Goal: Task Accomplishment & Management: Use online tool/utility

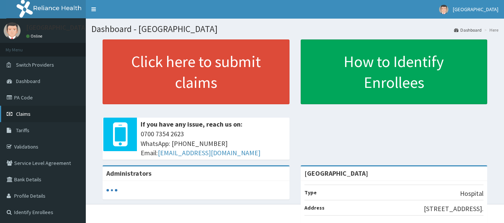
click at [30, 116] on span "Claims" at bounding box center [23, 114] width 15 height 7
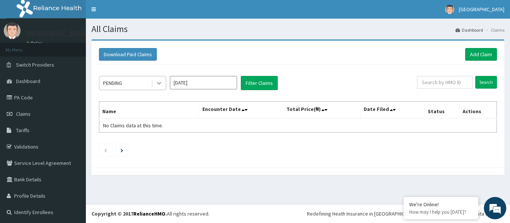
click at [159, 84] on icon at bounding box center [159, 83] width 4 height 3
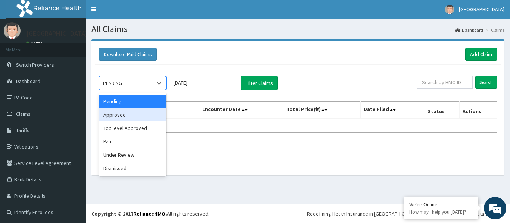
click at [137, 114] on div "Approved" at bounding box center [132, 114] width 67 height 13
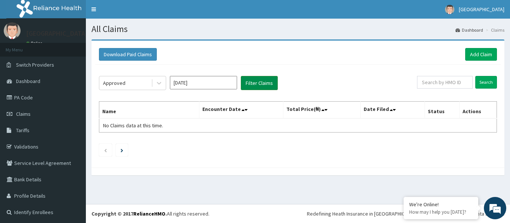
click at [262, 81] on button "Filter Claims" at bounding box center [259, 83] width 37 height 14
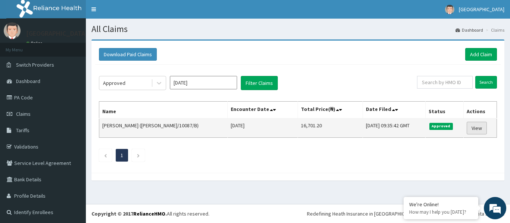
click at [467, 127] on link "View" at bounding box center [476, 128] width 20 height 13
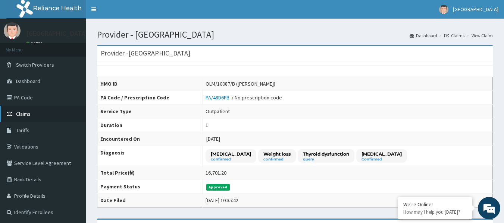
click at [31, 114] on link "Claims" at bounding box center [43, 114] width 86 height 16
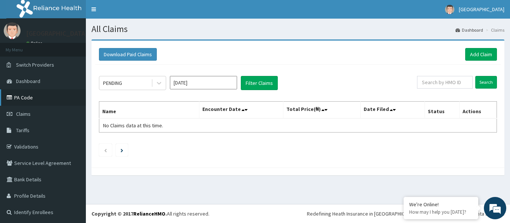
click at [25, 100] on link "PA Code" at bounding box center [43, 98] width 86 height 16
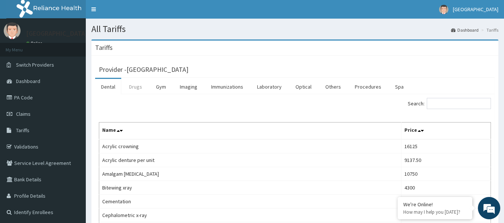
click at [132, 87] on link "Drugs" at bounding box center [135, 87] width 25 height 16
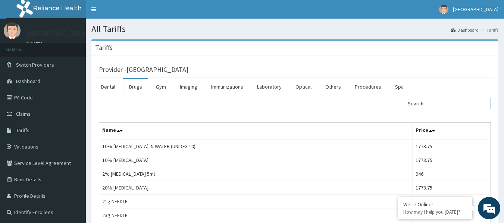
click at [449, 101] on input "Search:" at bounding box center [459, 103] width 64 height 11
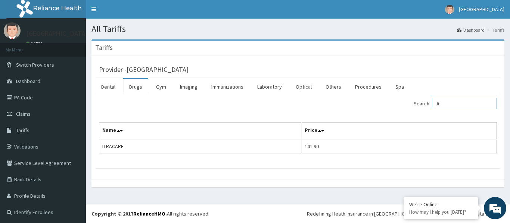
type input "i"
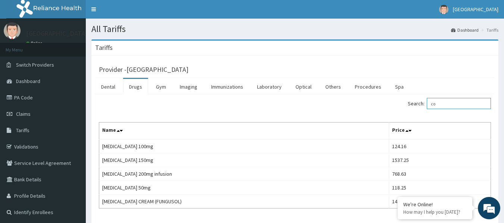
type input "c"
type input "n"
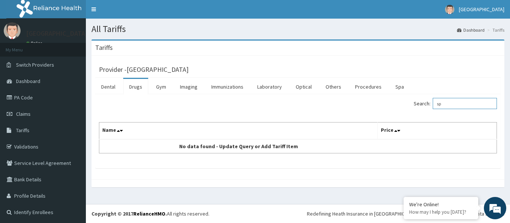
type input "s"
type input "o"
type input "t"
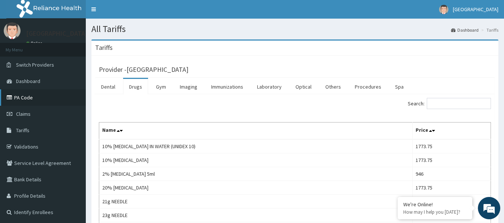
click at [24, 96] on link "PA Code" at bounding box center [43, 98] width 86 height 16
